Goal: Information Seeking & Learning: Learn about a topic

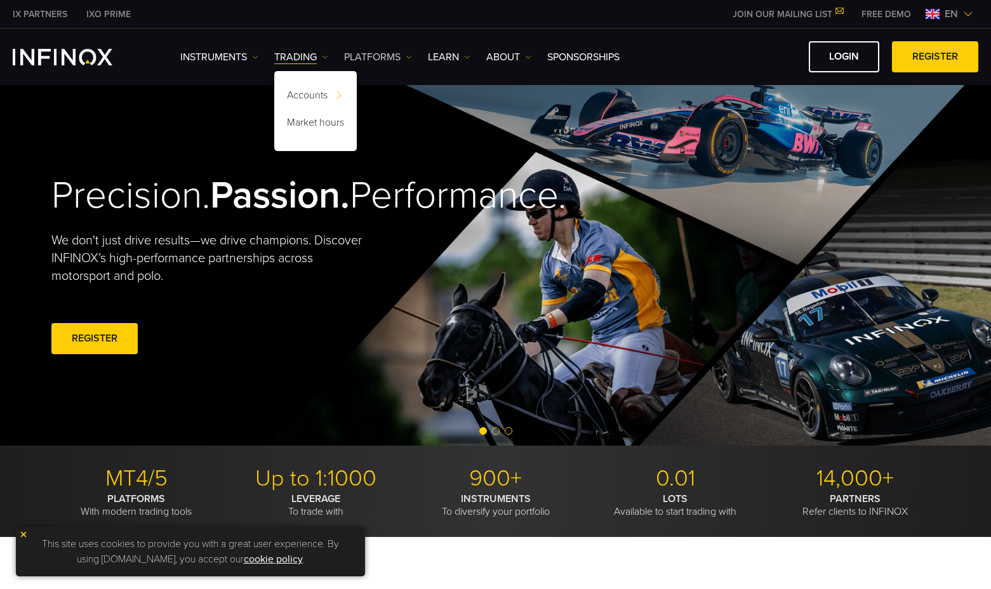
click at [396, 54] on link "PLATFORMS" at bounding box center [378, 57] width 68 height 15
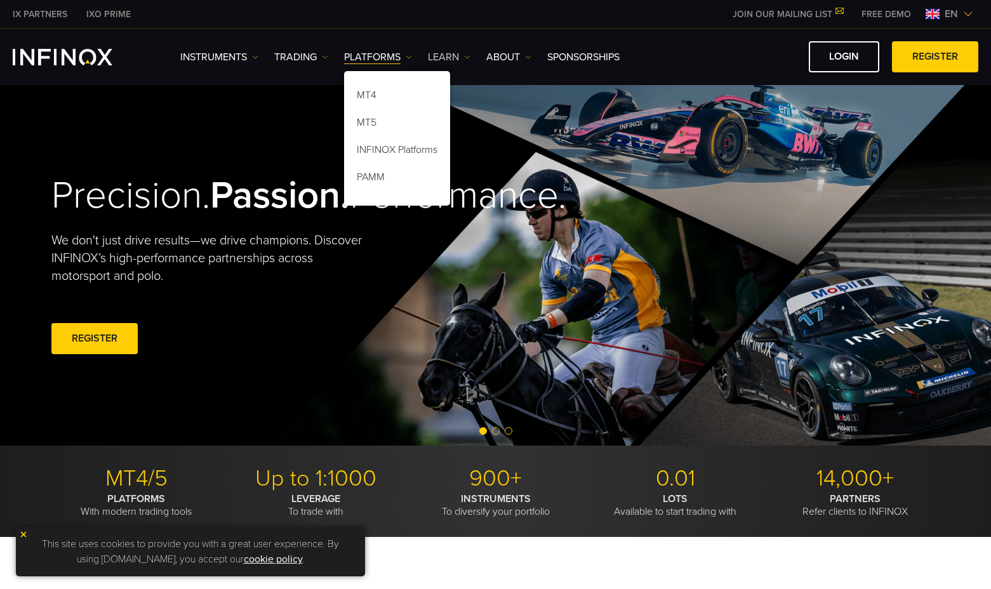
click at [448, 54] on link "Learn" at bounding box center [449, 57] width 43 height 15
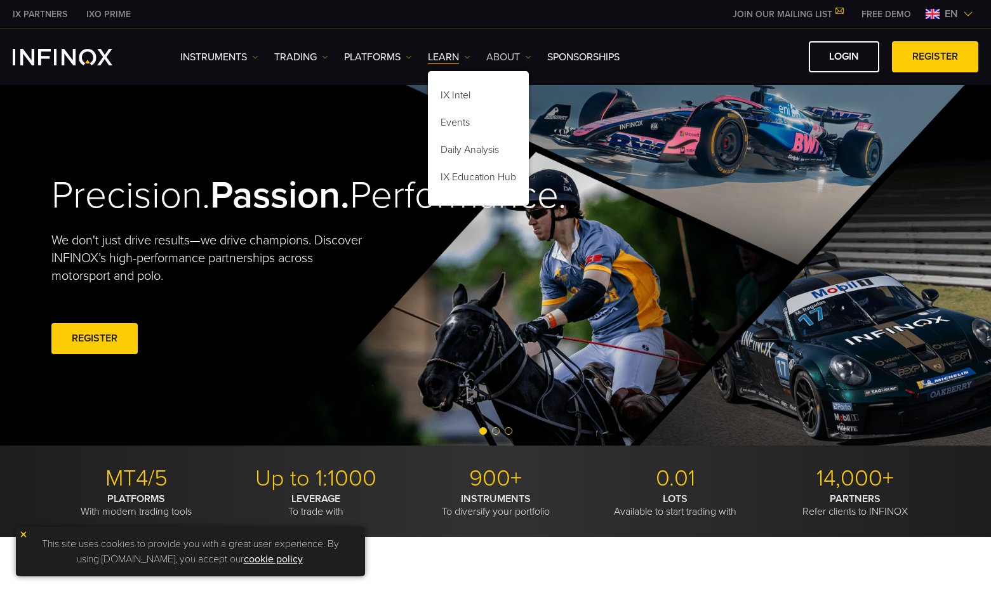
click at [488, 54] on link "ABOUT" at bounding box center [508, 57] width 45 height 15
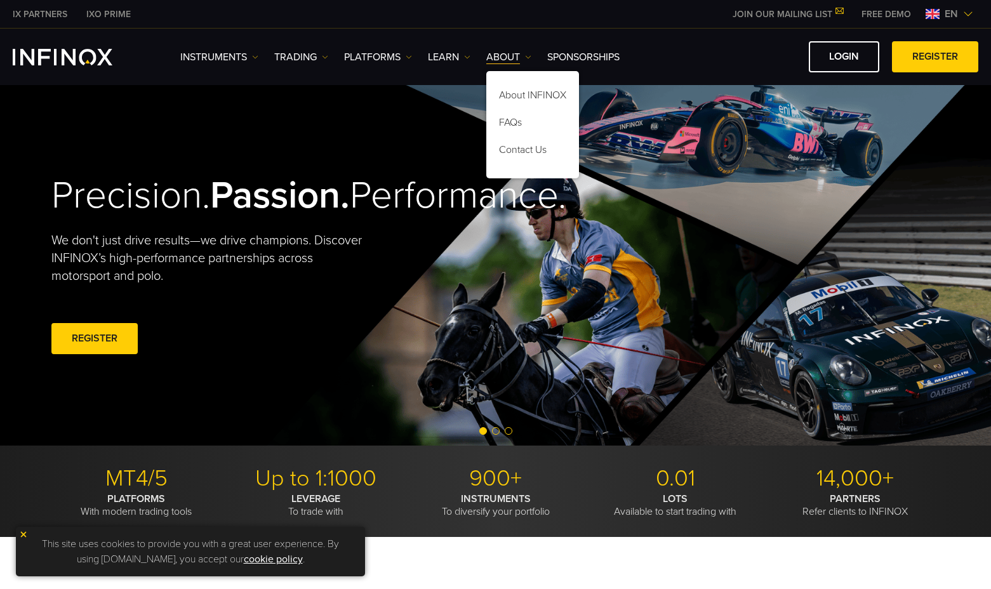
click at [243, 64] on div "Instruments Instruments Product Information TRADING Accounts" at bounding box center [579, 56] width 798 height 31
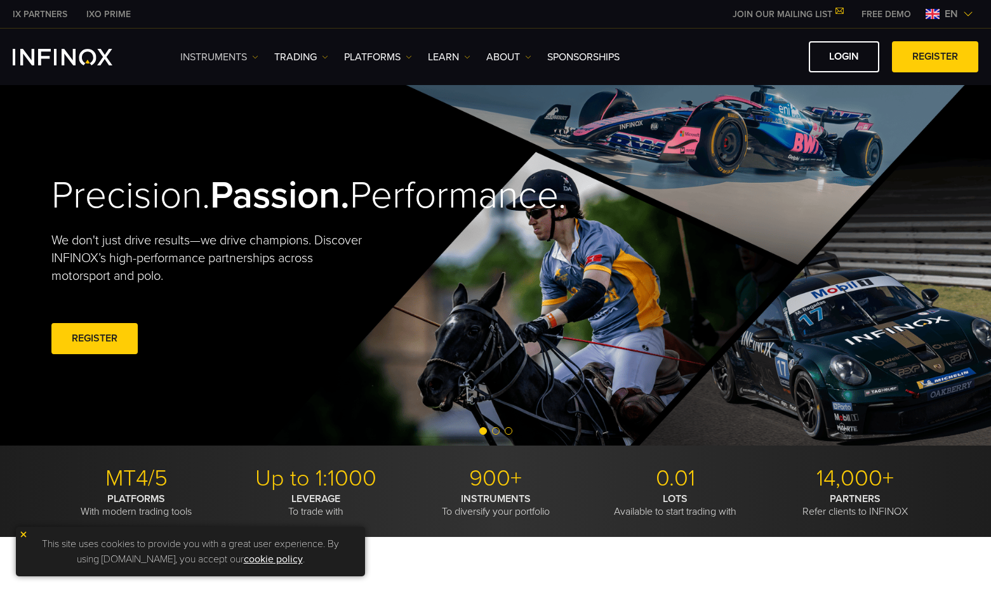
click at [241, 60] on link "Instruments" at bounding box center [219, 57] width 78 height 15
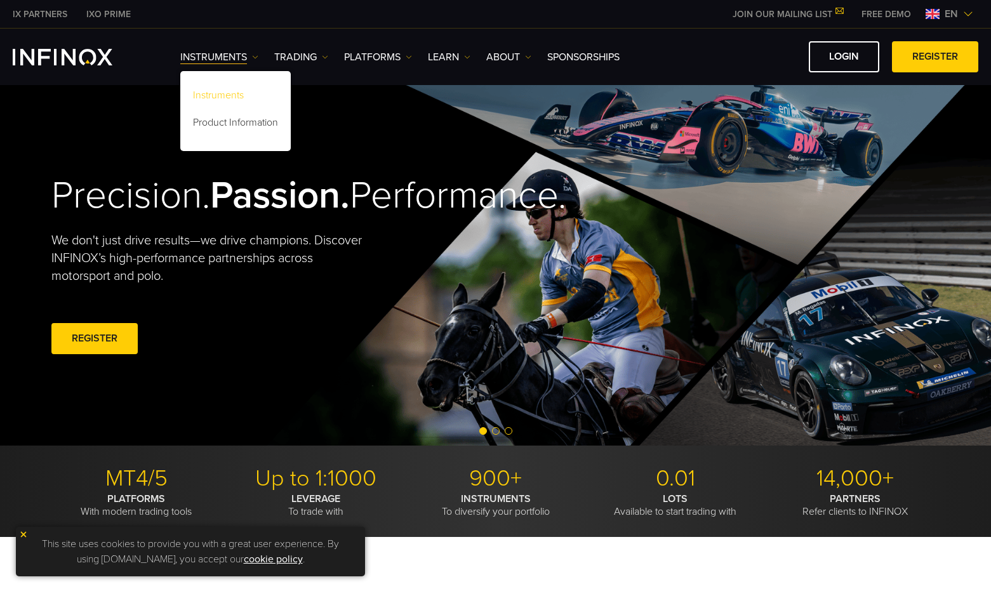
click at [216, 98] on link "Instruments" at bounding box center [235, 97] width 110 height 27
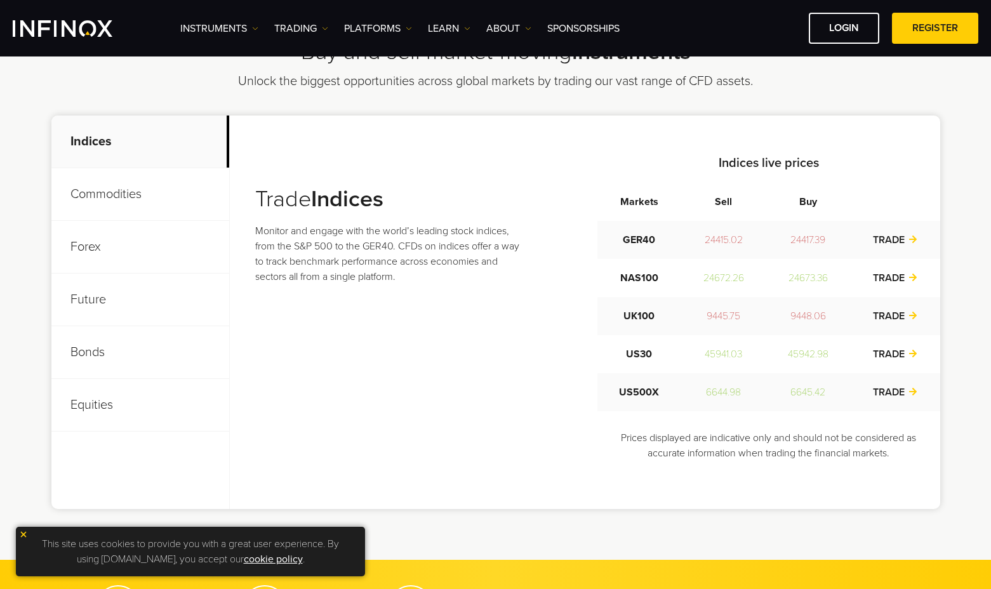
scroll to position [437, 0]
click at [140, 190] on p "Commodities" at bounding box center [140, 194] width 178 height 53
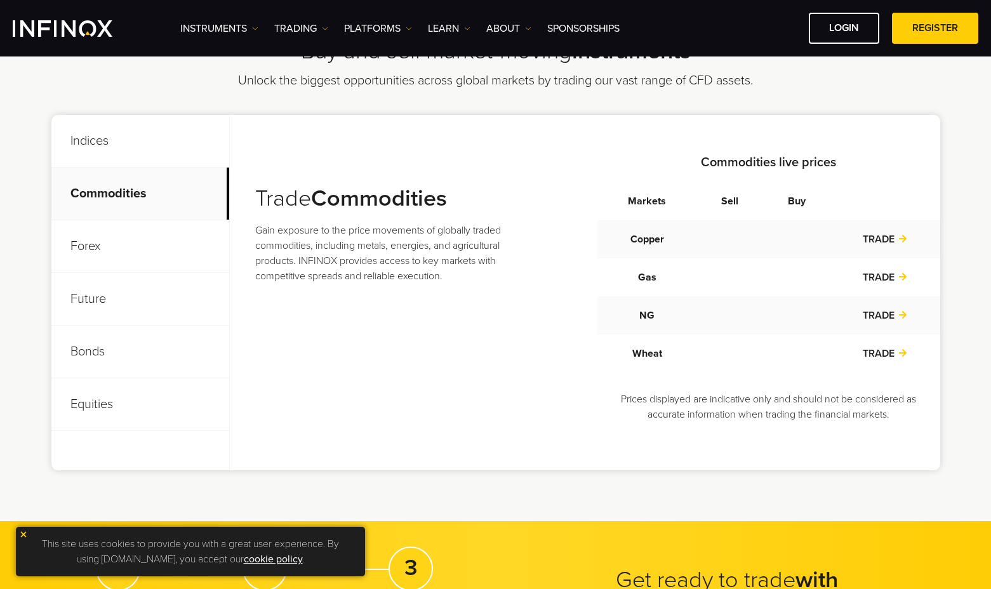
click at [123, 238] on p "Forex" at bounding box center [140, 246] width 178 height 53
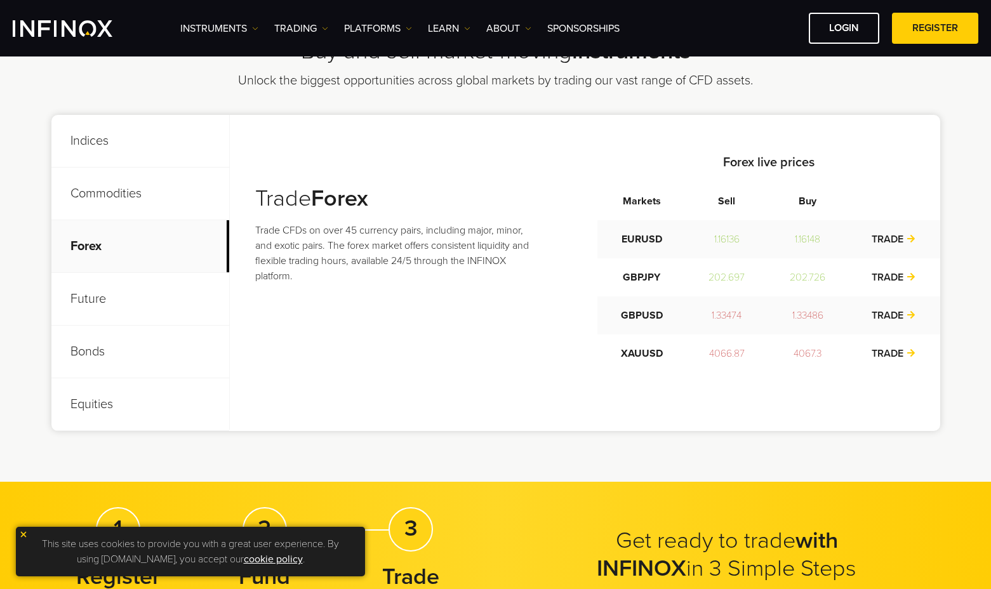
click at [122, 279] on p "Future" at bounding box center [140, 299] width 178 height 53
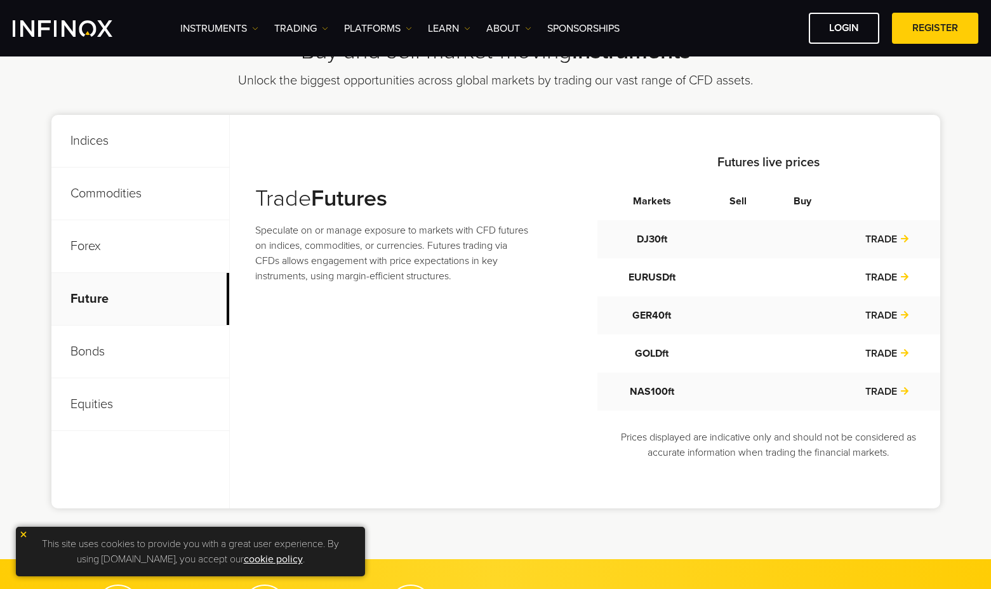
click at [99, 314] on p "Future" at bounding box center [140, 299] width 178 height 53
click at [159, 182] on p "Commodities" at bounding box center [140, 194] width 178 height 53
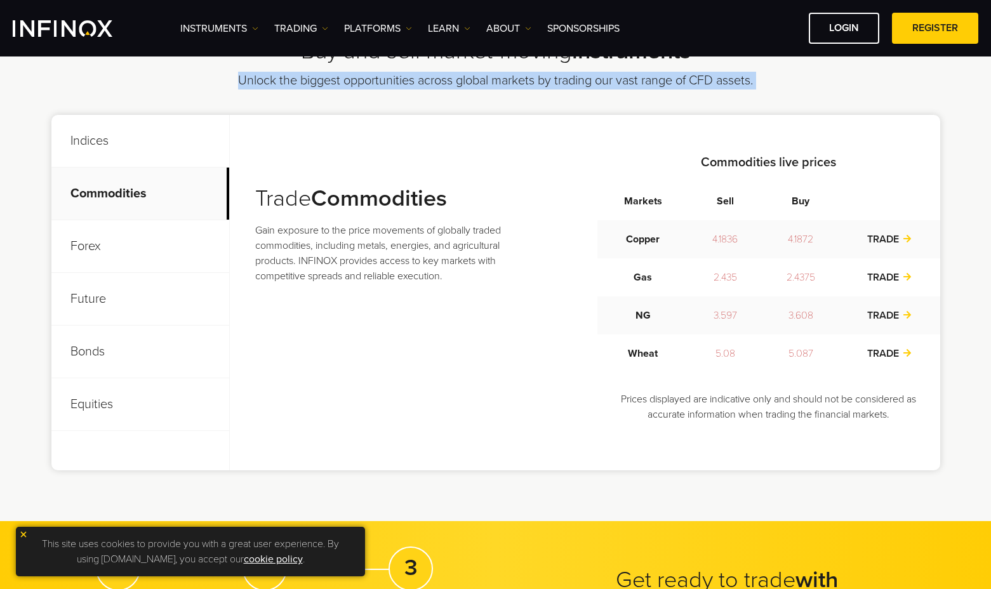
drag, startPoint x: 198, startPoint y: 106, endPoint x: 204, endPoint y: 87, distance: 20.1
click at [204, 87] on div "Buy and sell market-moving instruments Unlock the biggest opportunities across …" at bounding box center [496, 253] width 914 height 433
click at [184, 121] on p "Indices" at bounding box center [140, 141] width 178 height 53
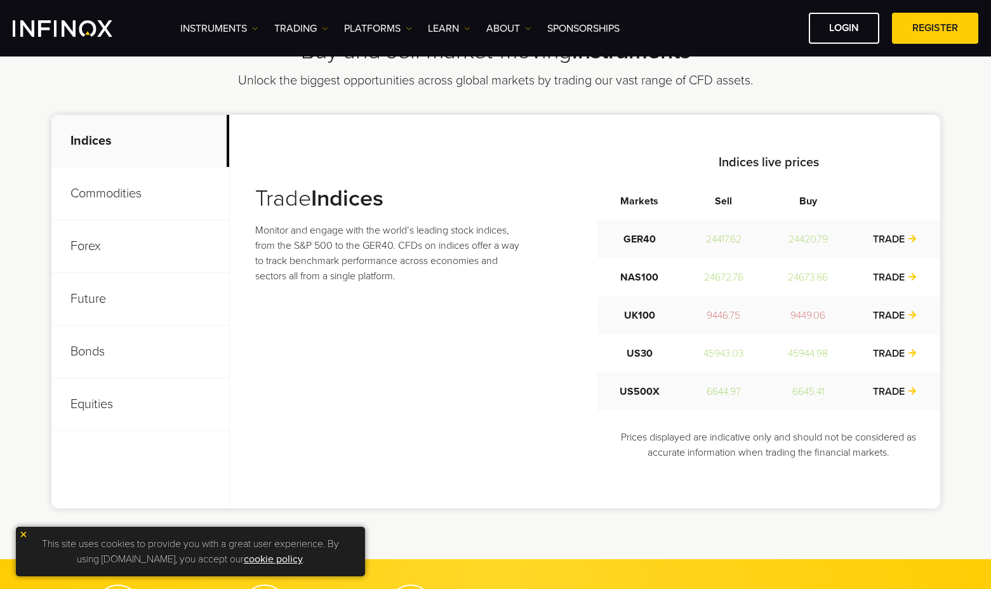
click at [143, 225] on p "Forex" at bounding box center [140, 246] width 178 height 53
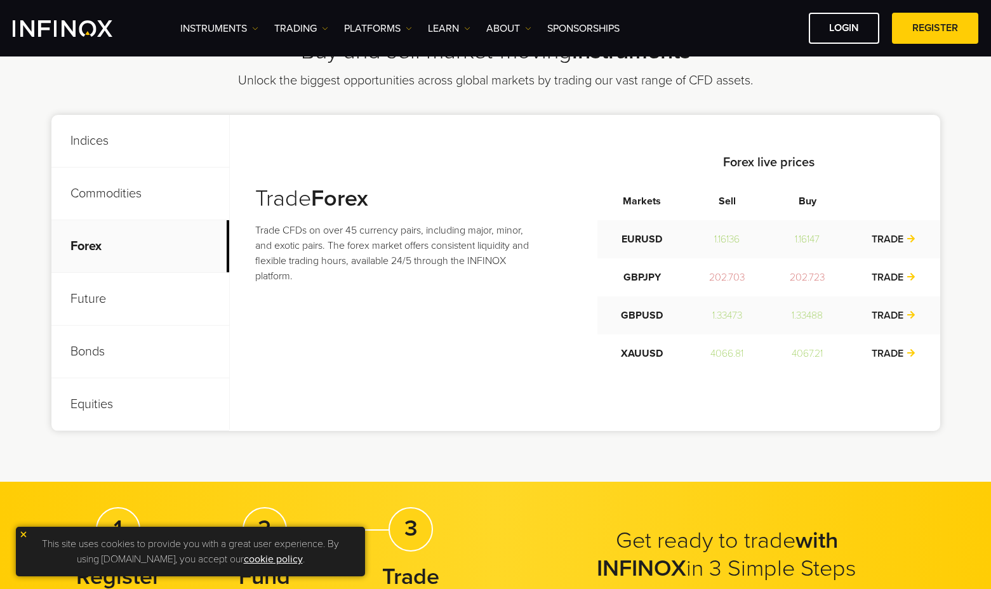
click at [122, 276] on p "Future" at bounding box center [140, 299] width 178 height 53
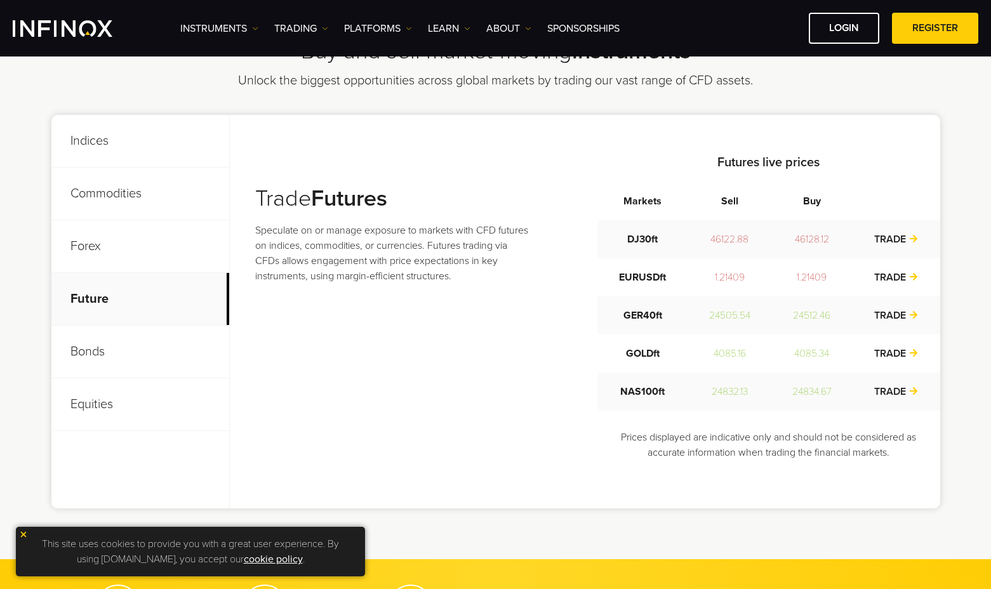
click at [118, 338] on p "Bonds" at bounding box center [140, 352] width 178 height 53
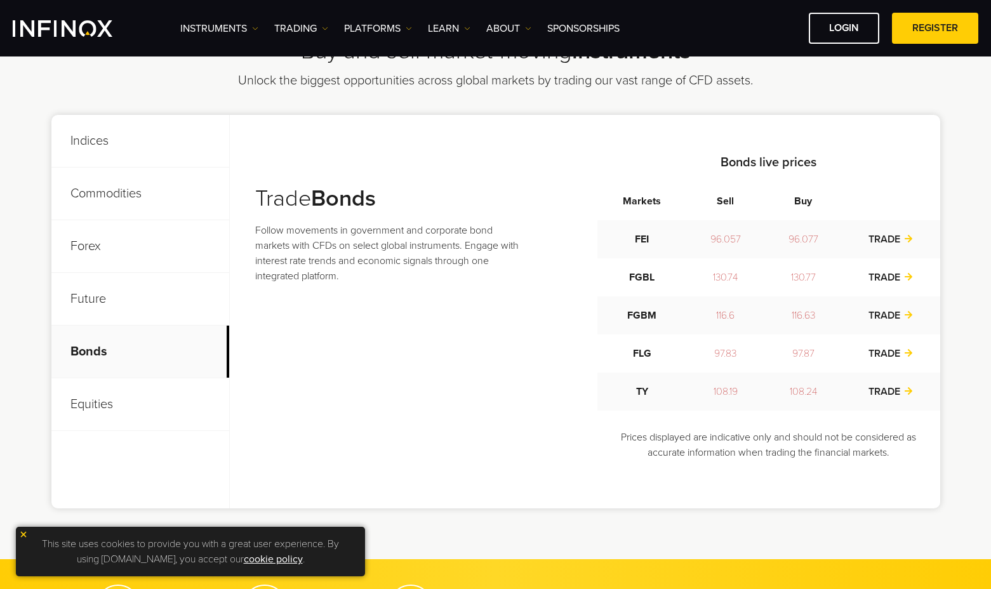
click at [146, 398] on p "Equities" at bounding box center [140, 404] width 178 height 53
